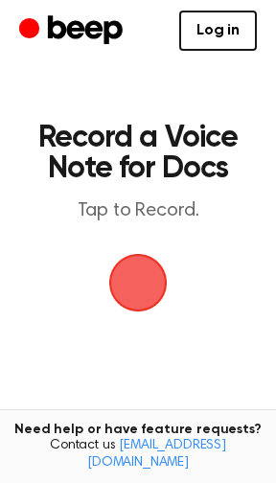
click at [135, 280] on span "button" at bounding box center [138, 283] width 58 height 58
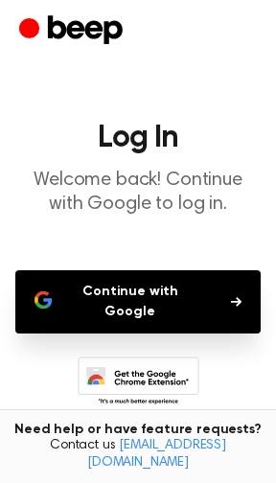
click at [158, 296] on button "Continue with Google" at bounding box center [137, 301] width 245 height 63
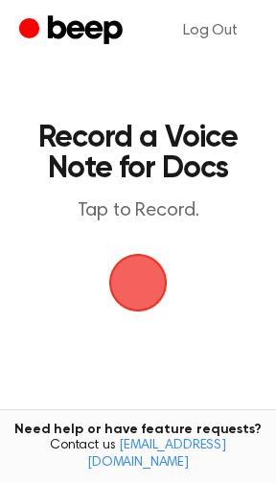
click at [120, 282] on span "button" at bounding box center [138, 283] width 58 height 58
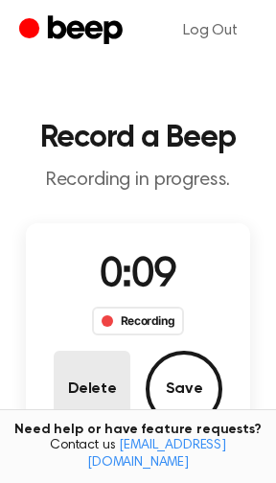
click at [94, 390] on button "Delete" at bounding box center [92, 389] width 77 height 77
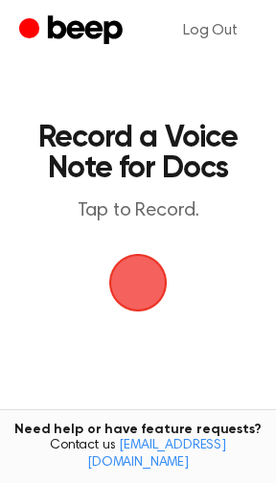
click at [144, 293] on span "button" at bounding box center [138, 283] width 54 height 54
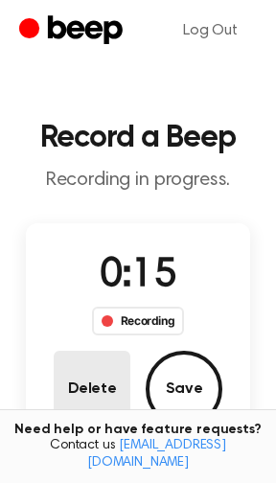
click at [87, 387] on button "Delete" at bounding box center [92, 389] width 77 height 77
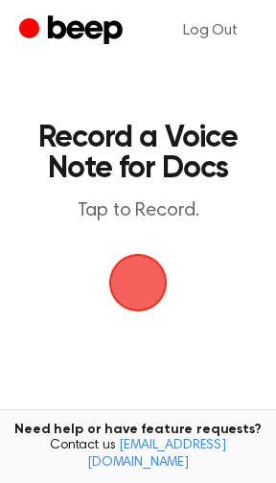
click at [140, 282] on span "button" at bounding box center [137, 282] width 65 height 65
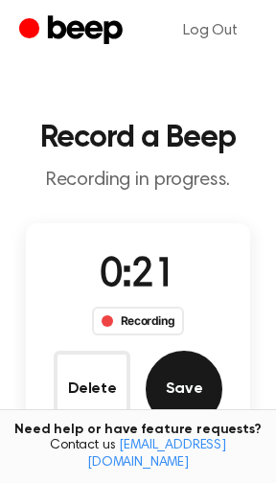
click at [186, 387] on button "Save" at bounding box center [184, 389] width 77 height 77
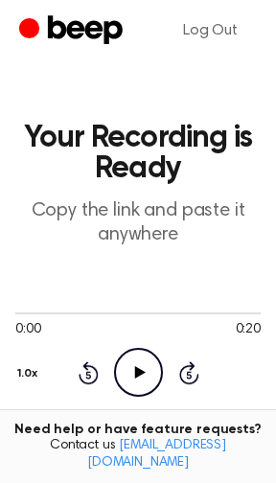
click at [128, 383] on icon "Play Audio" at bounding box center [138, 372] width 49 height 49
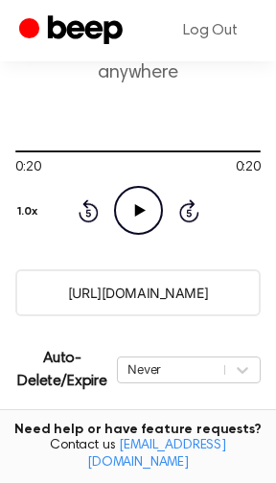
scroll to position [203, 0]
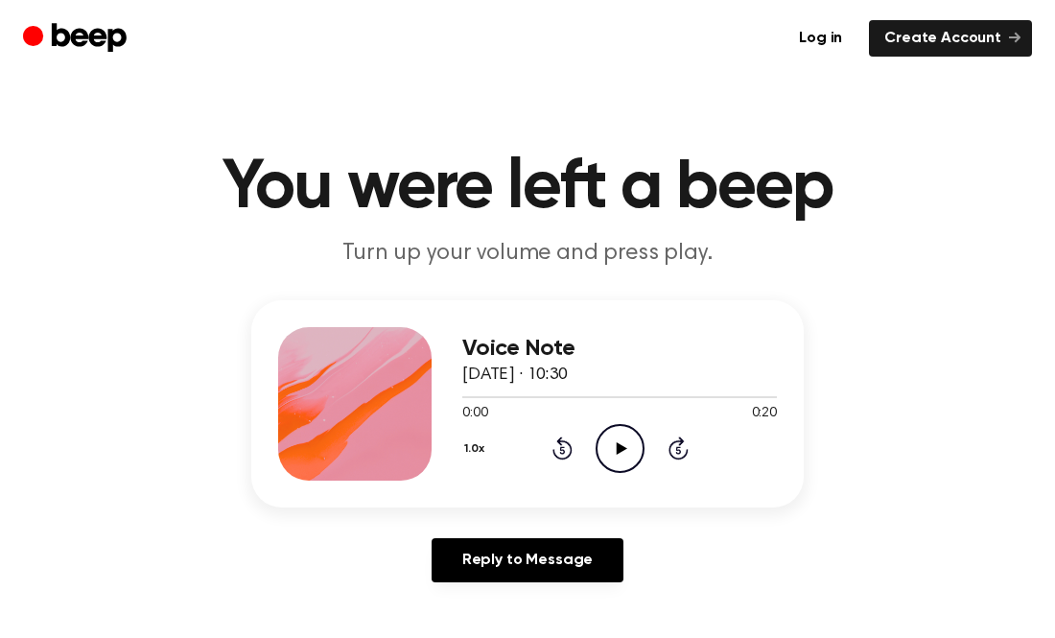
click at [614, 449] on icon "Play Audio" at bounding box center [619, 448] width 49 height 49
